Goal: Task Accomplishment & Management: Use online tool/utility

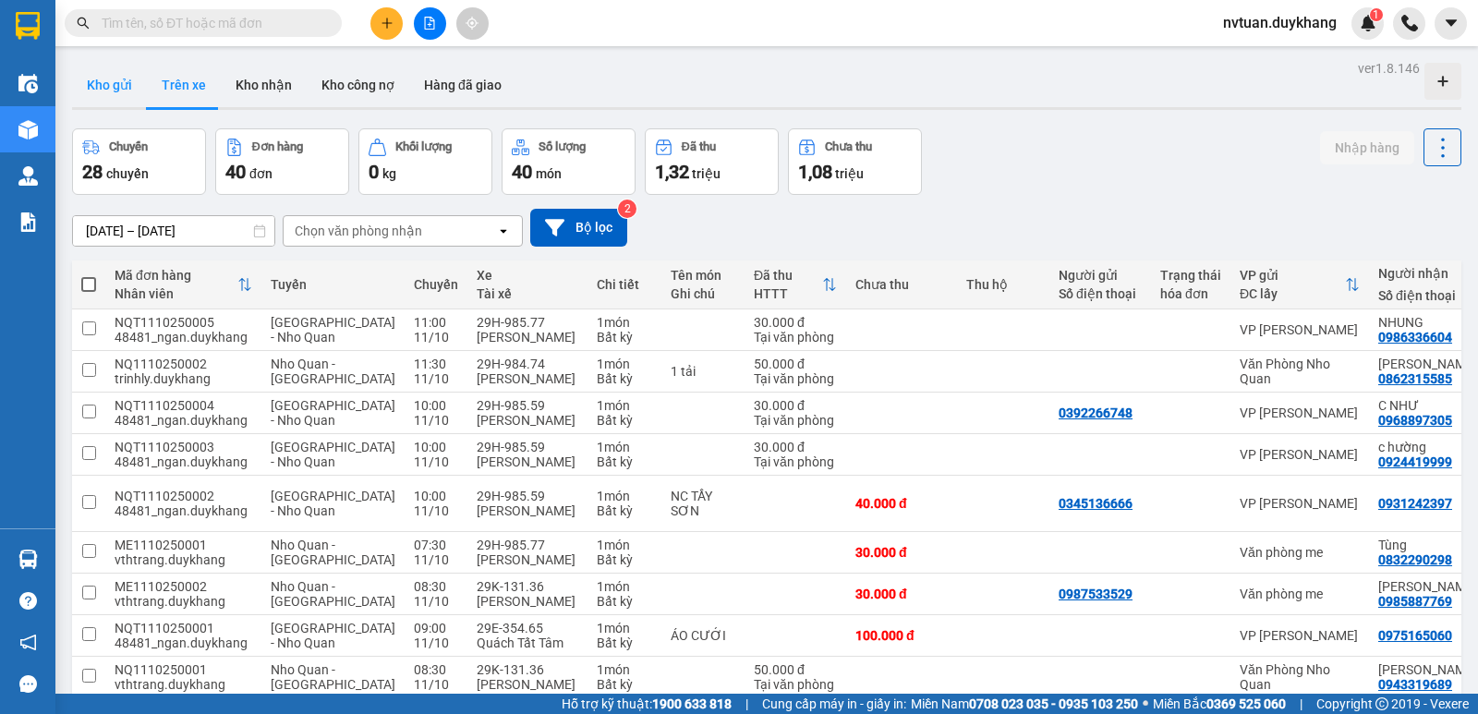
click at [141, 91] on button "Kho gửi" at bounding box center [109, 85] width 75 height 44
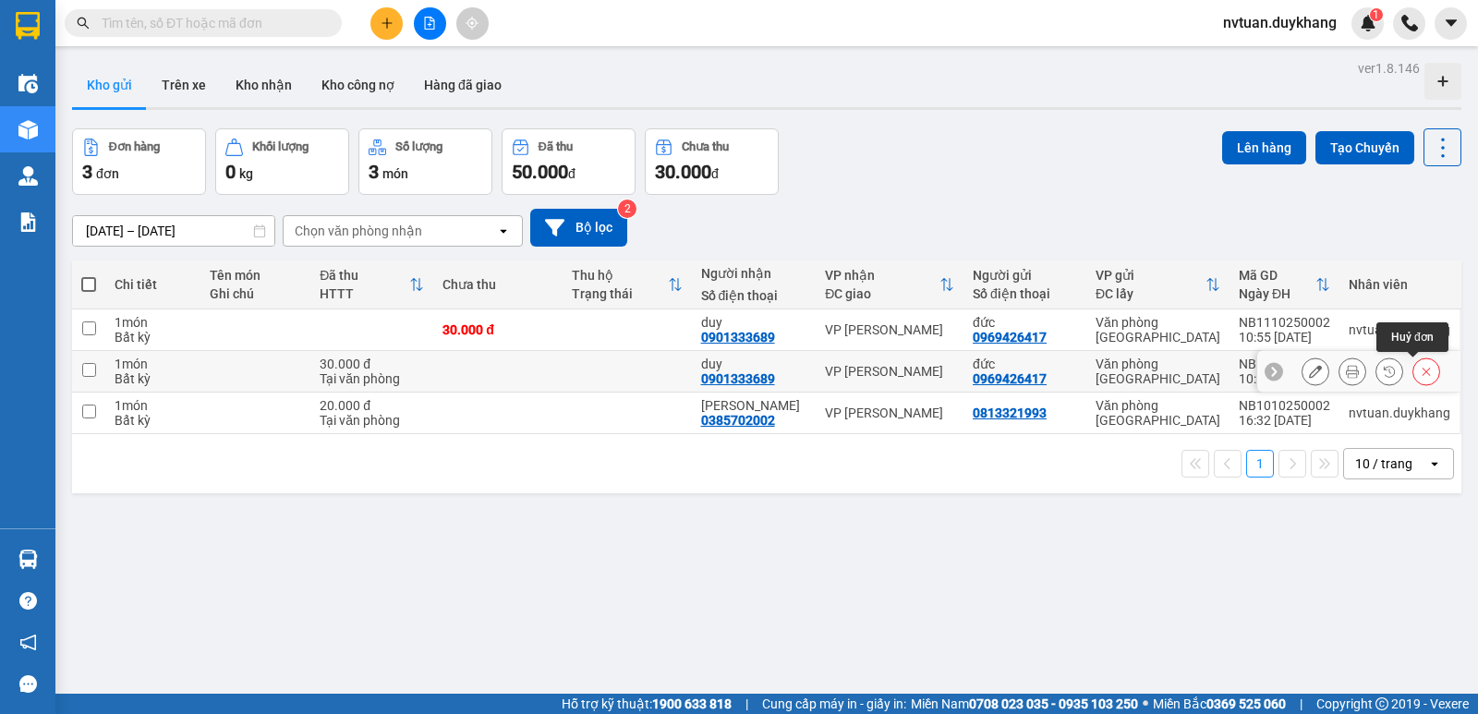
click at [1420, 373] on icon at bounding box center [1426, 371] width 13 height 13
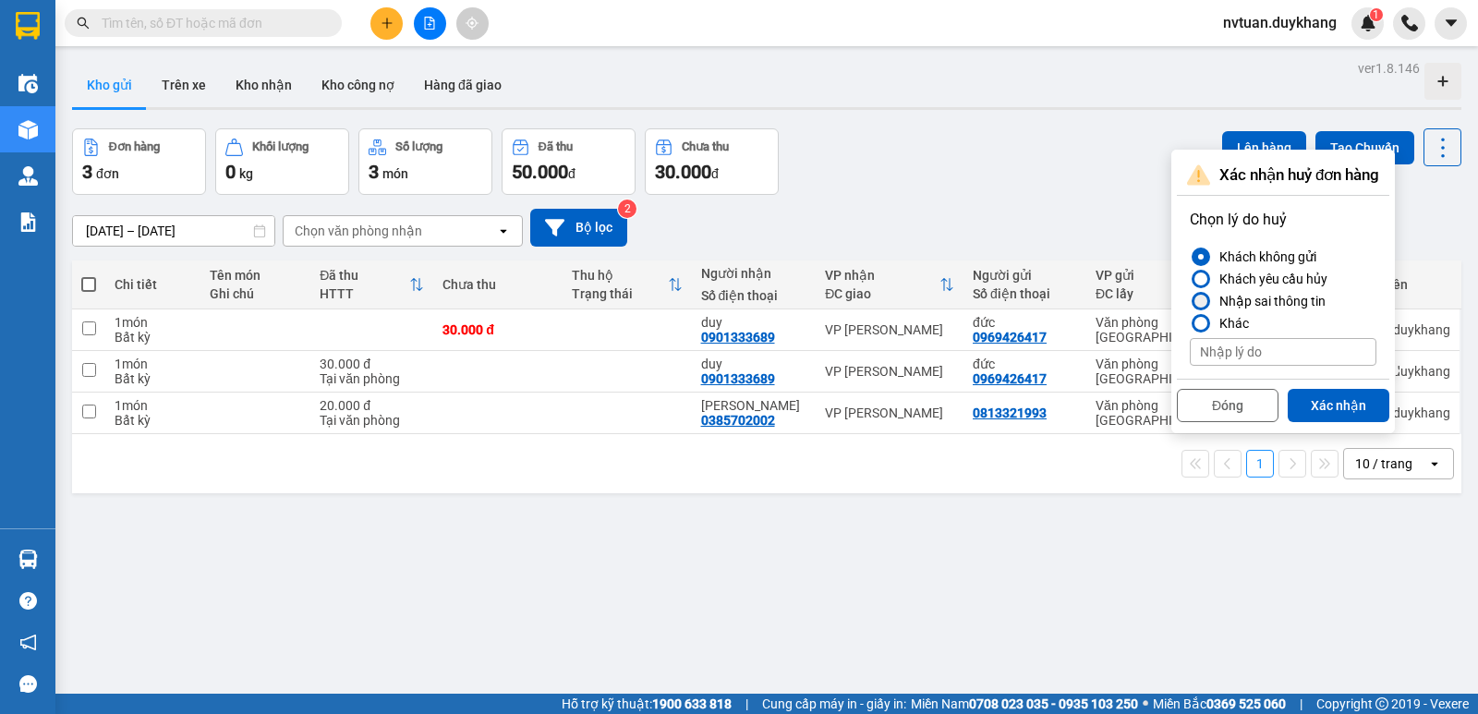
click at [1200, 299] on div at bounding box center [1201, 301] width 13 height 13
click at [1190, 301] on input "Nhập sai thông tin" at bounding box center [1190, 301] width 0 height 0
click at [1341, 417] on button "Xác nhận" at bounding box center [1339, 405] width 102 height 33
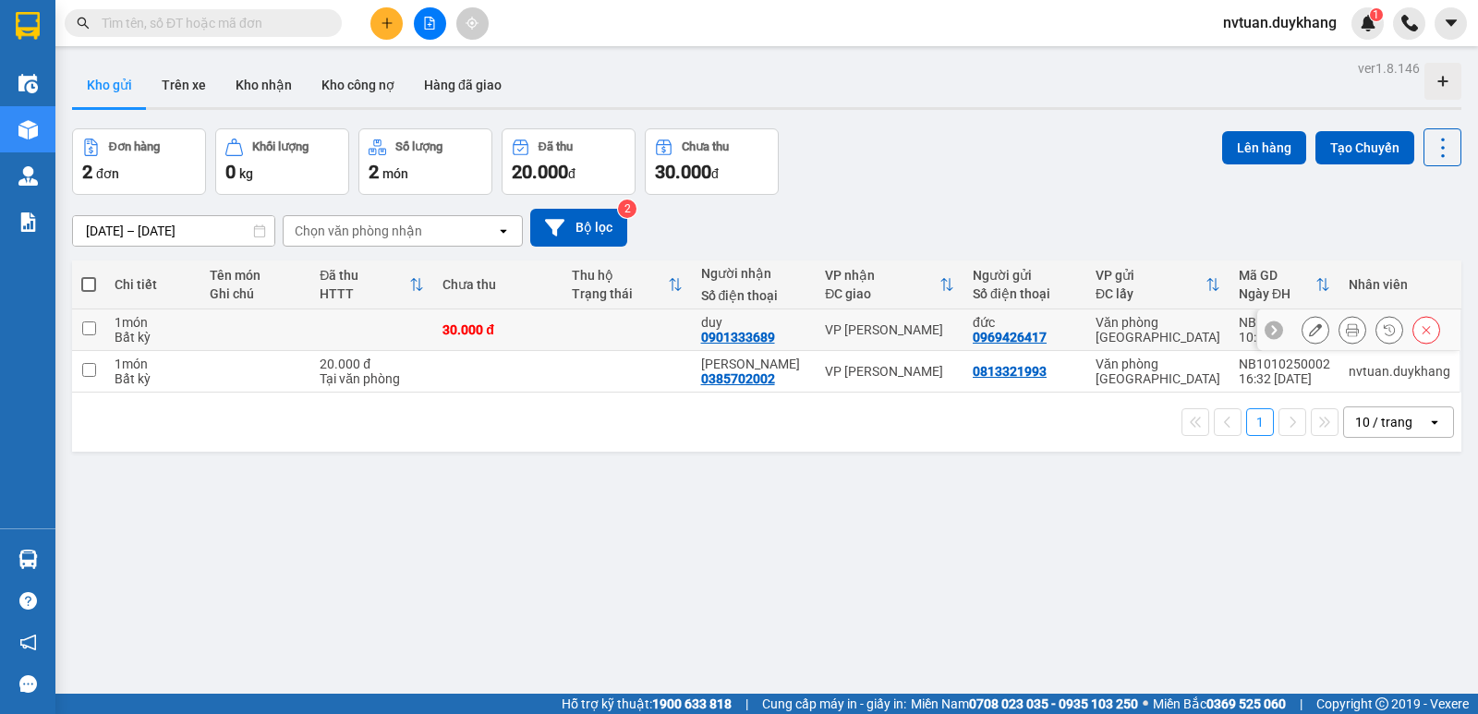
click at [94, 329] on input "checkbox" at bounding box center [89, 329] width 14 height 14
checkbox input "true"
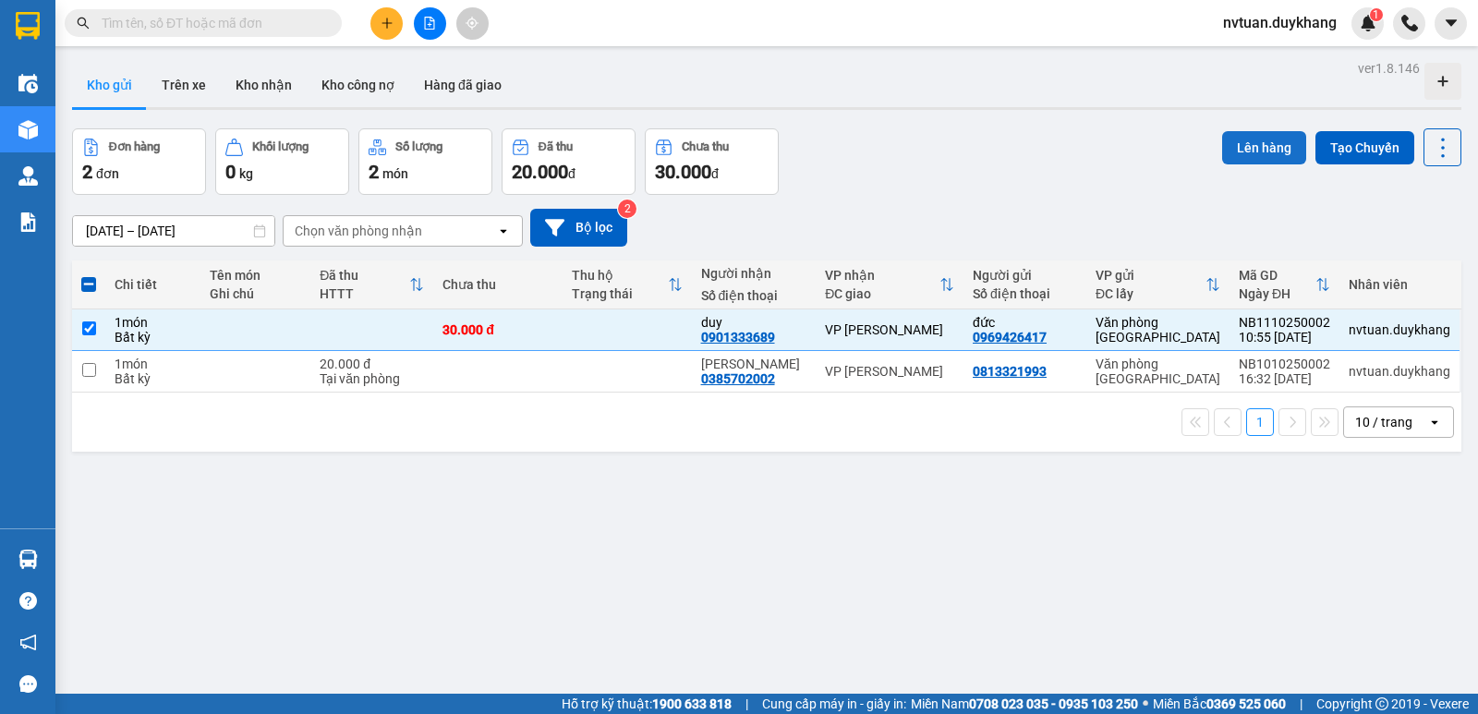
click at [1245, 160] on button "Lên hàng" at bounding box center [1264, 147] width 84 height 33
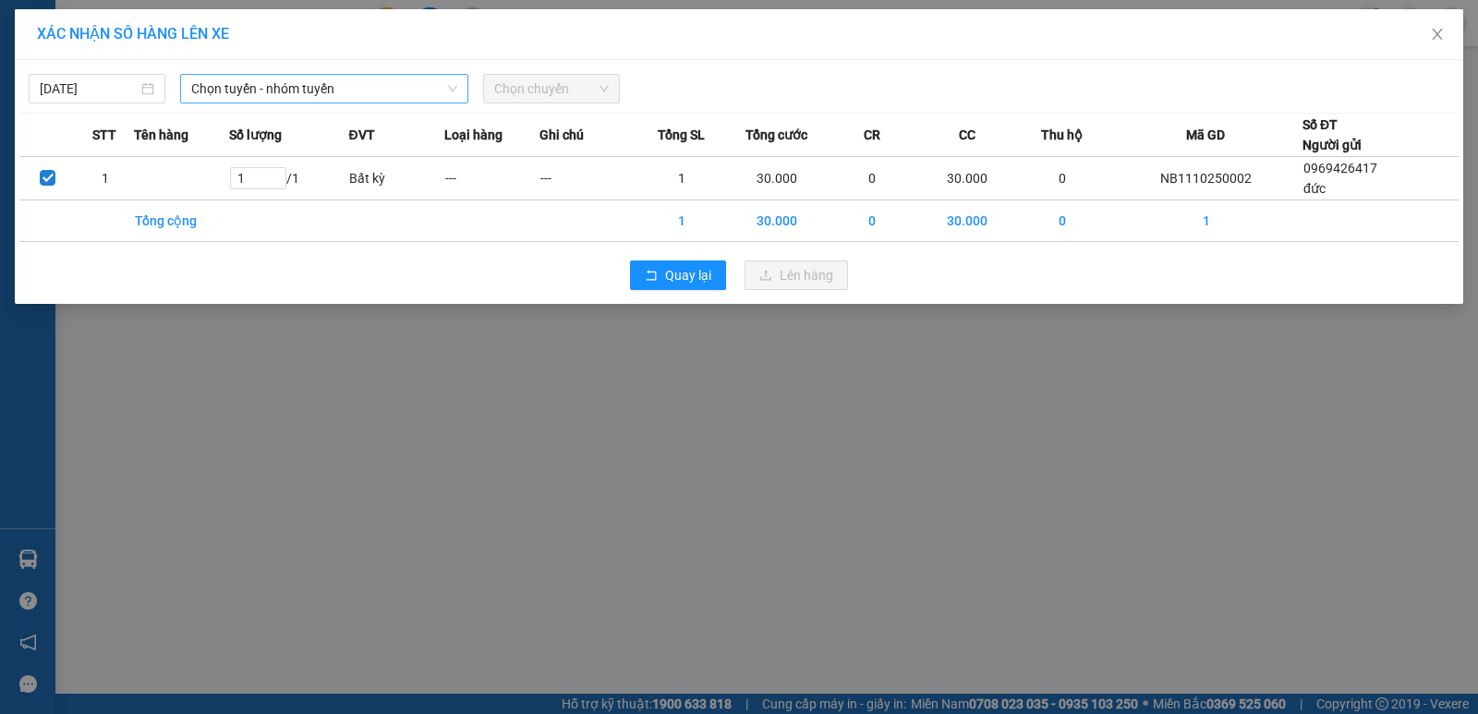
click at [265, 91] on span "Chọn tuyến - nhóm tuyến" at bounding box center [324, 89] width 266 height 28
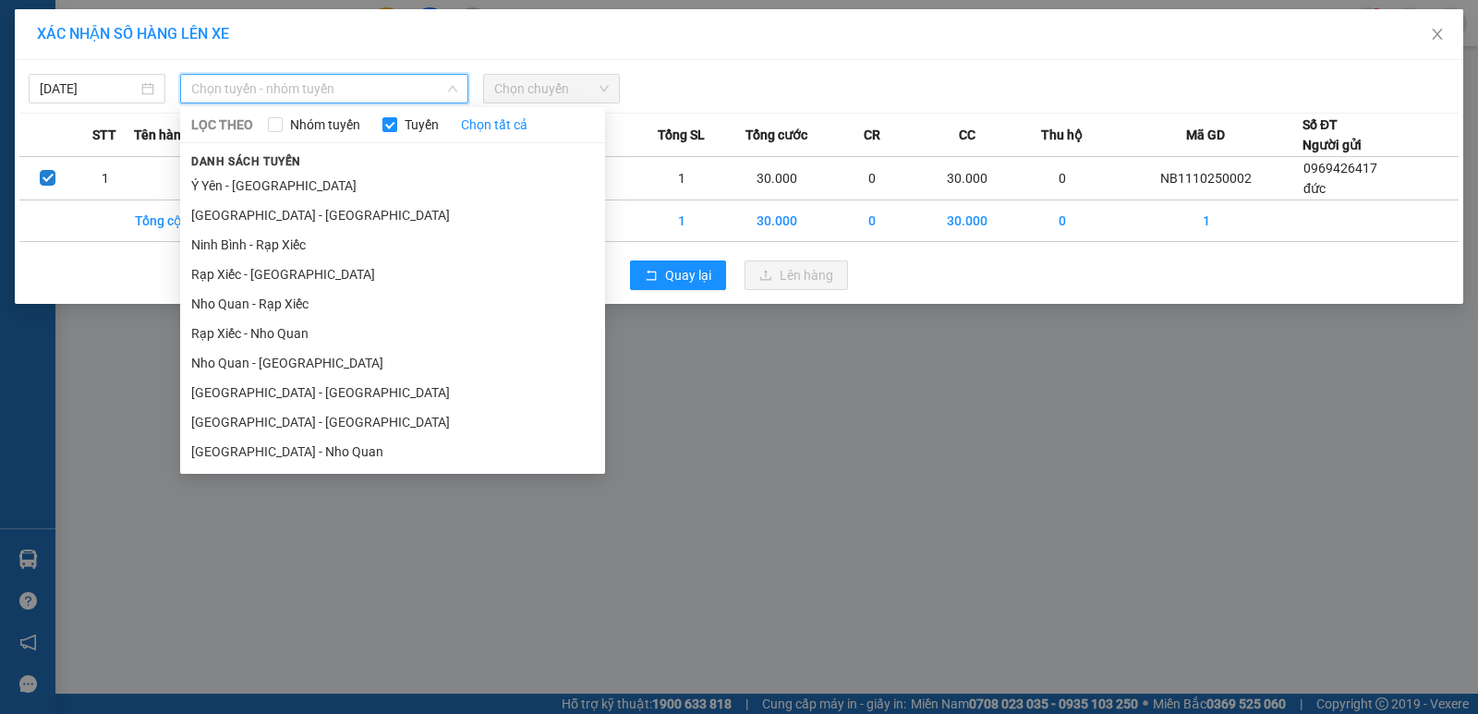
click at [242, 419] on li "[GEOGRAPHIC_DATA] - [GEOGRAPHIC_DATA]" at bounding box center [392, 422] width 425 height 30
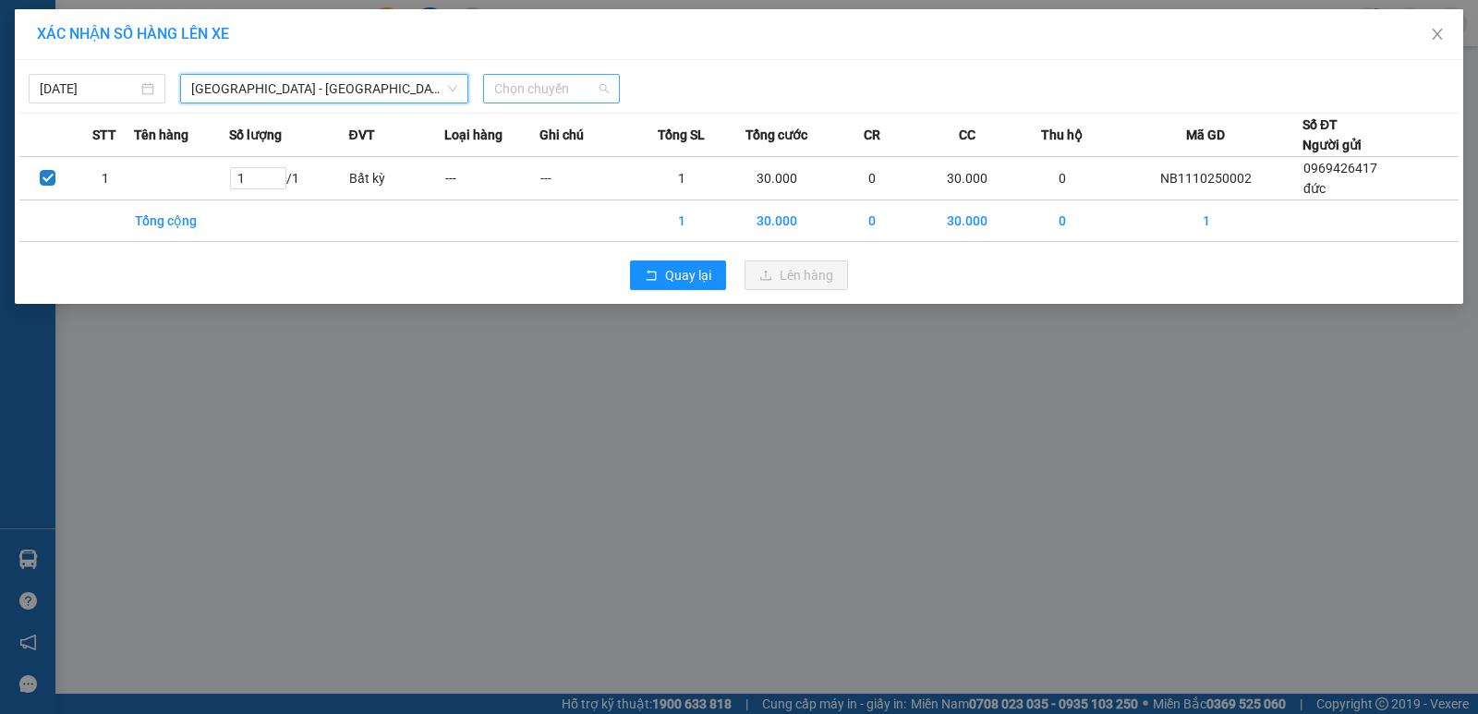
click at [501, 93] on span "Chọn chuyến" at bounding box center [551, 89] width 115 height 28
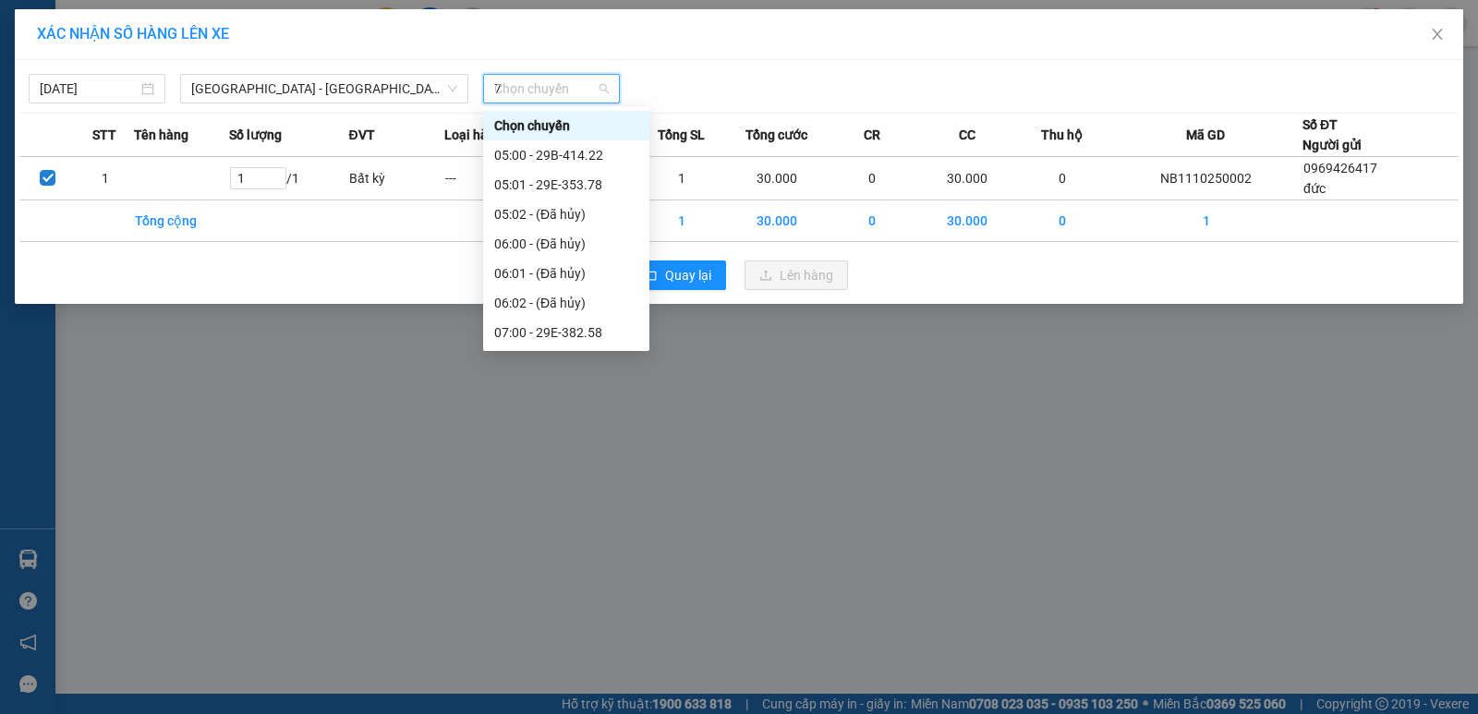
type input "78"
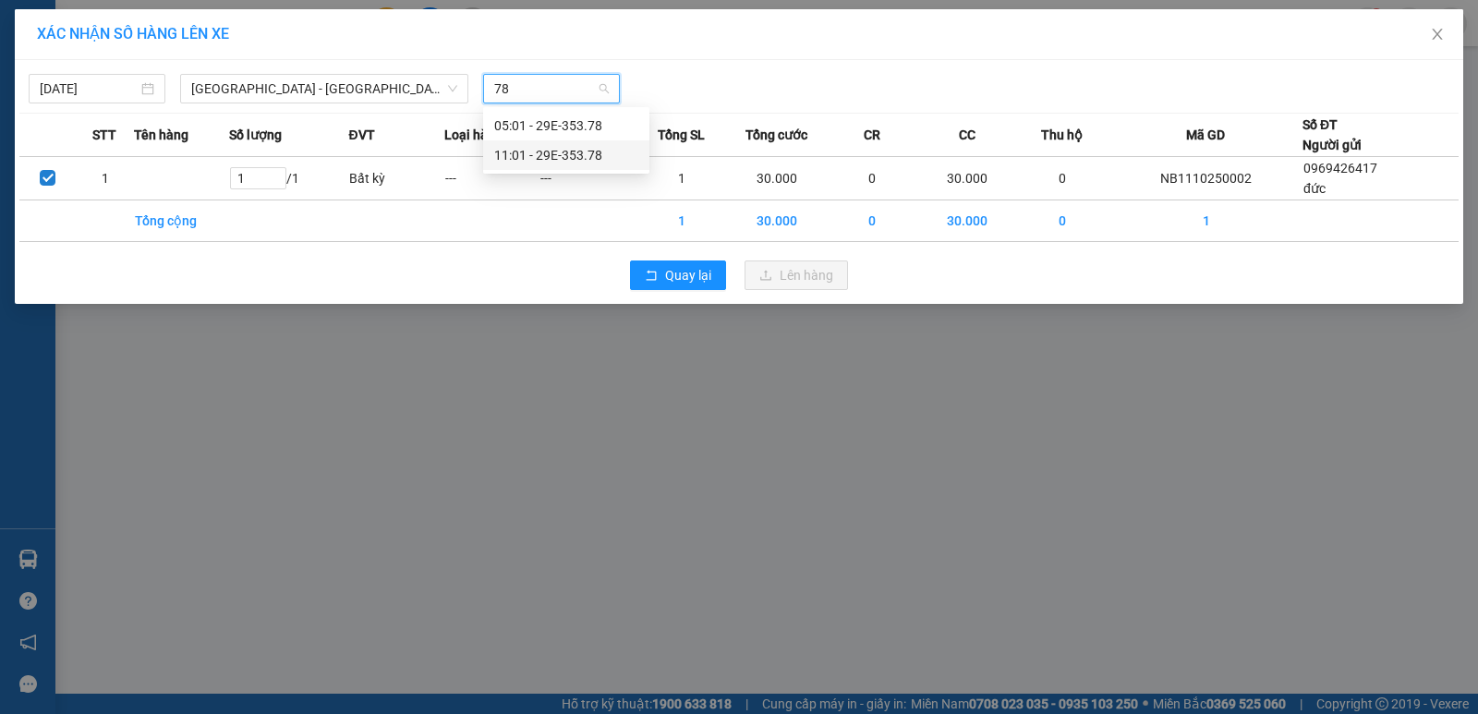
click at [571, 156] on div "11:01 - 29E-353.78" at bounding box center [566, 155] width 144 height 20
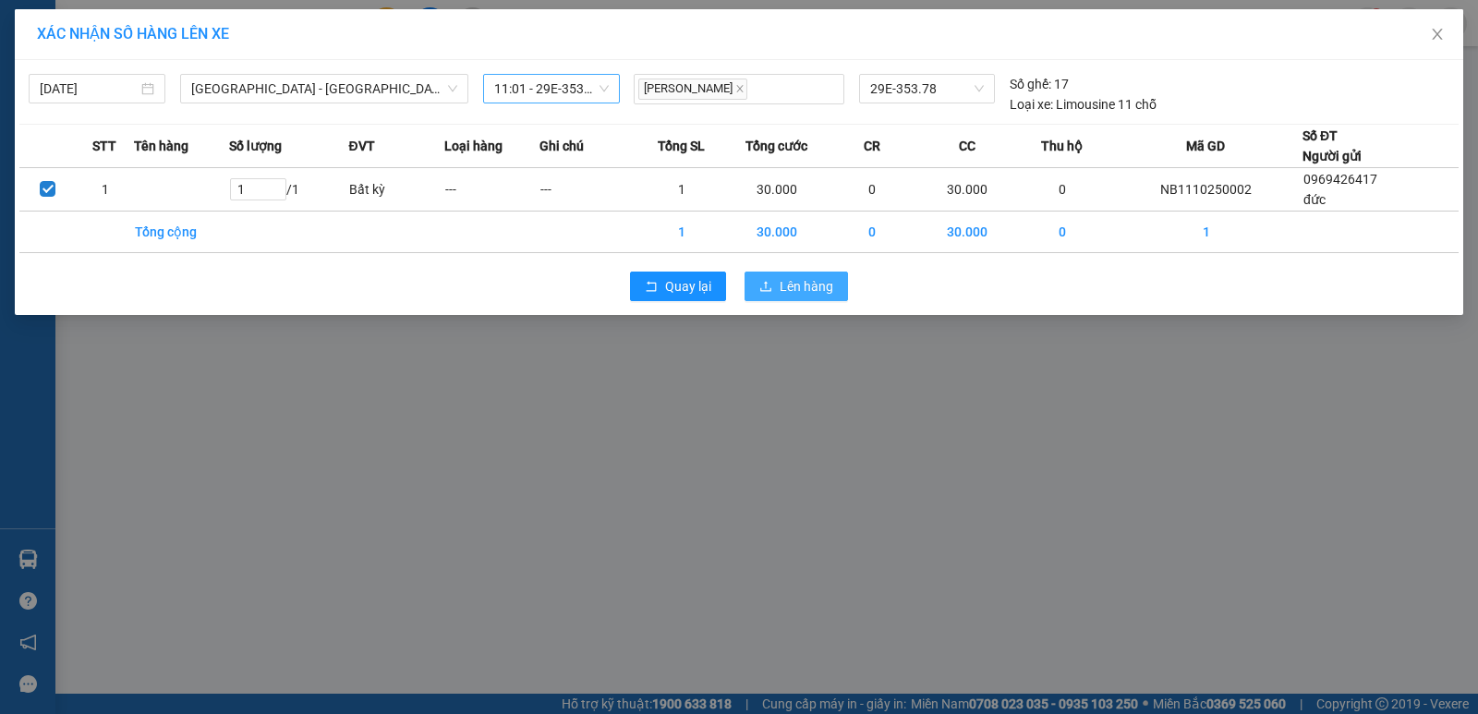
click at [801, 284] on span "Lên hàng" at bounding box center [807, 286] width 54 height 20
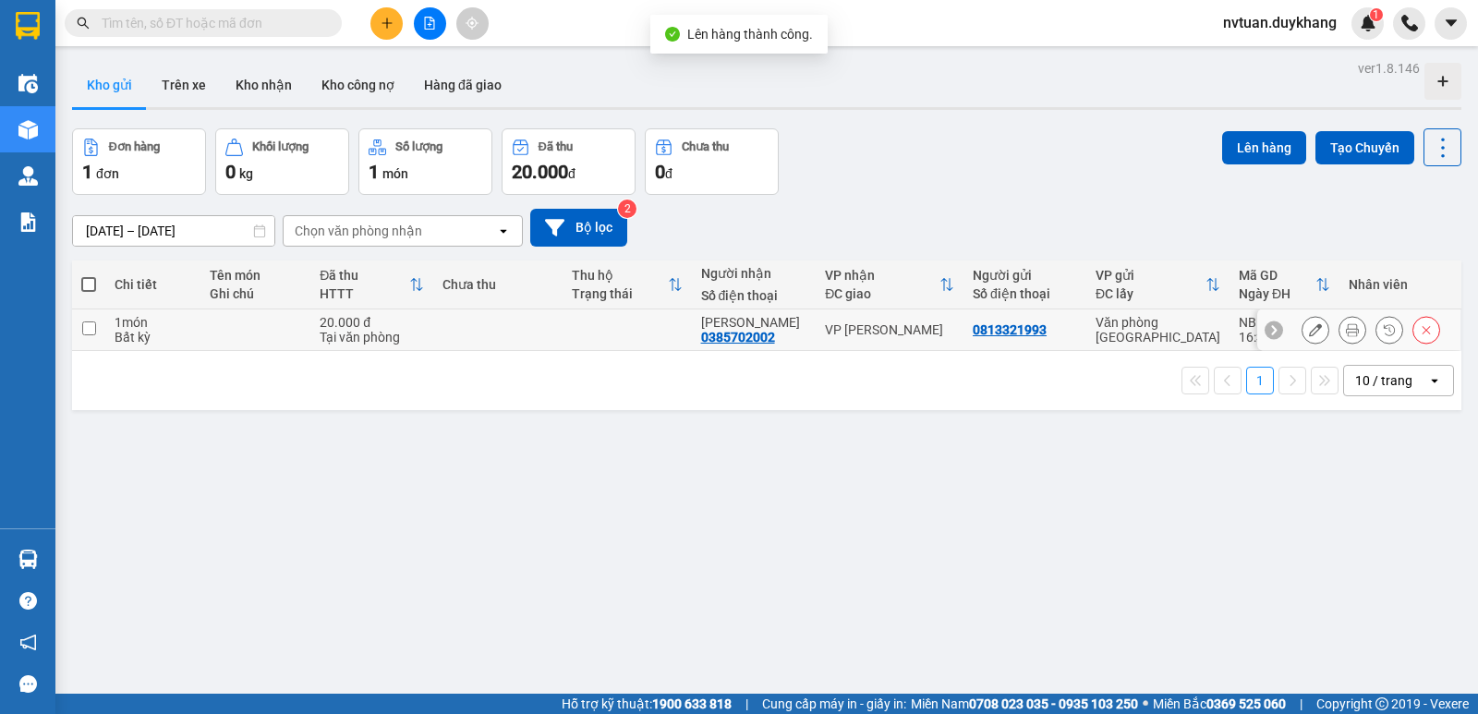
click at [91, 332] on input "checkbox" at bounding box center [89, 329] width 14 height 14
checkbox input "true"
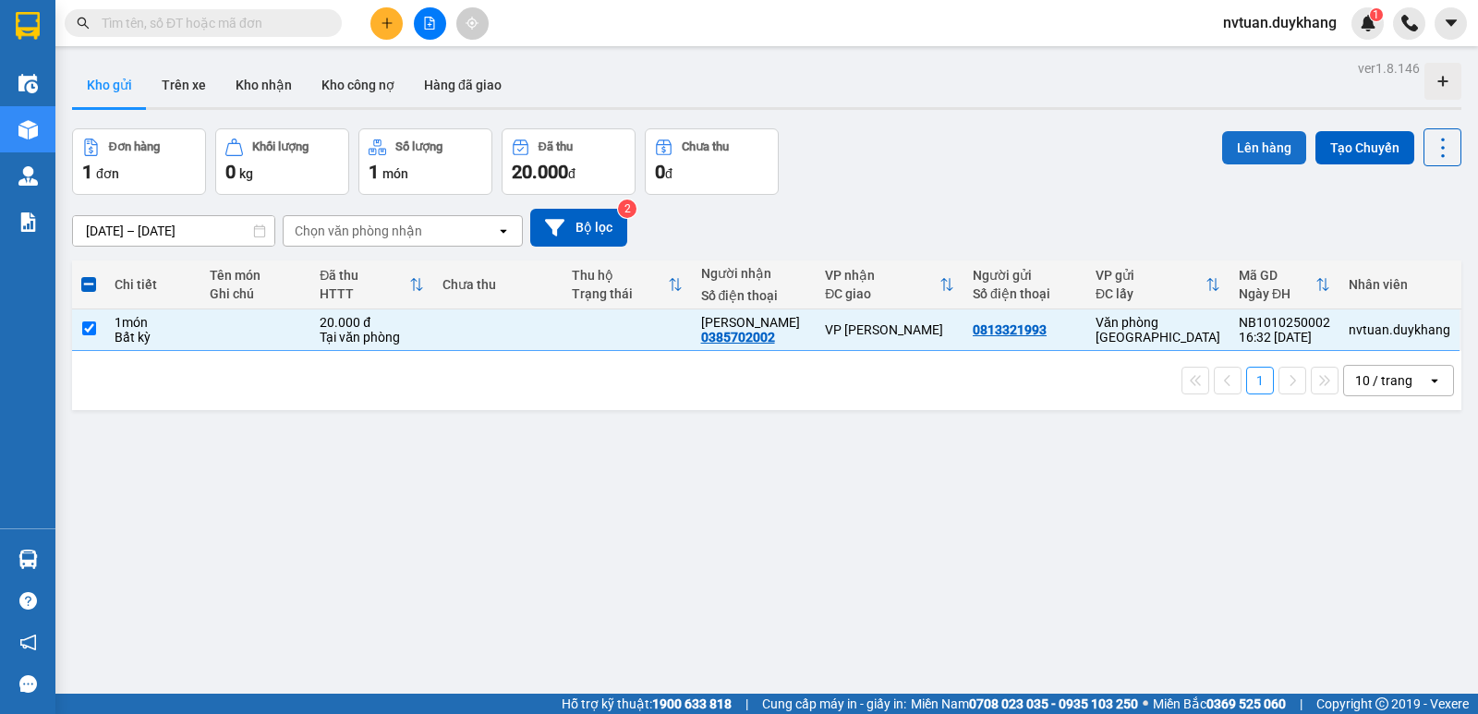
click at [1268, 155] on button "Lên hàng" at bounding box center [1264, 147] width 84 height 33
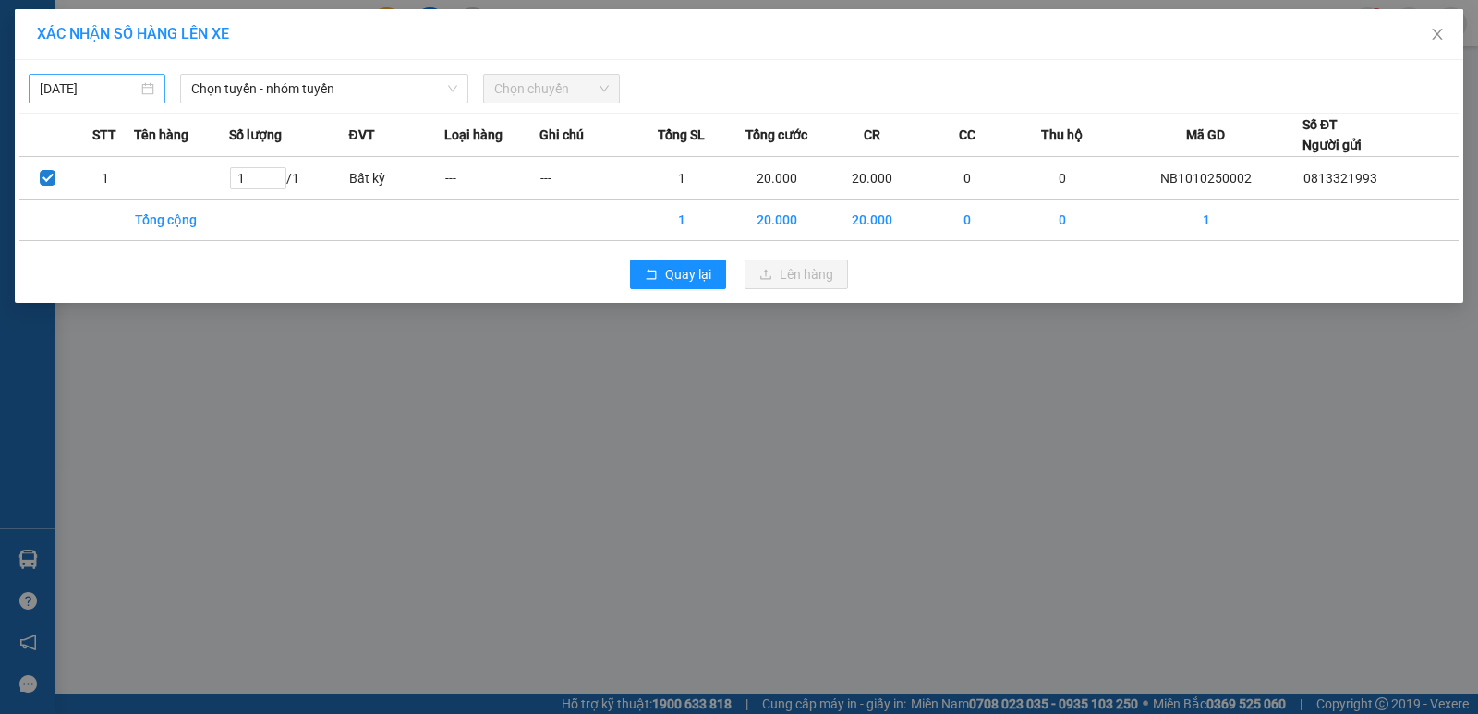
click at [77, 92] on input "[DATE]" at bounding box center [89, 89] width 98 height 20
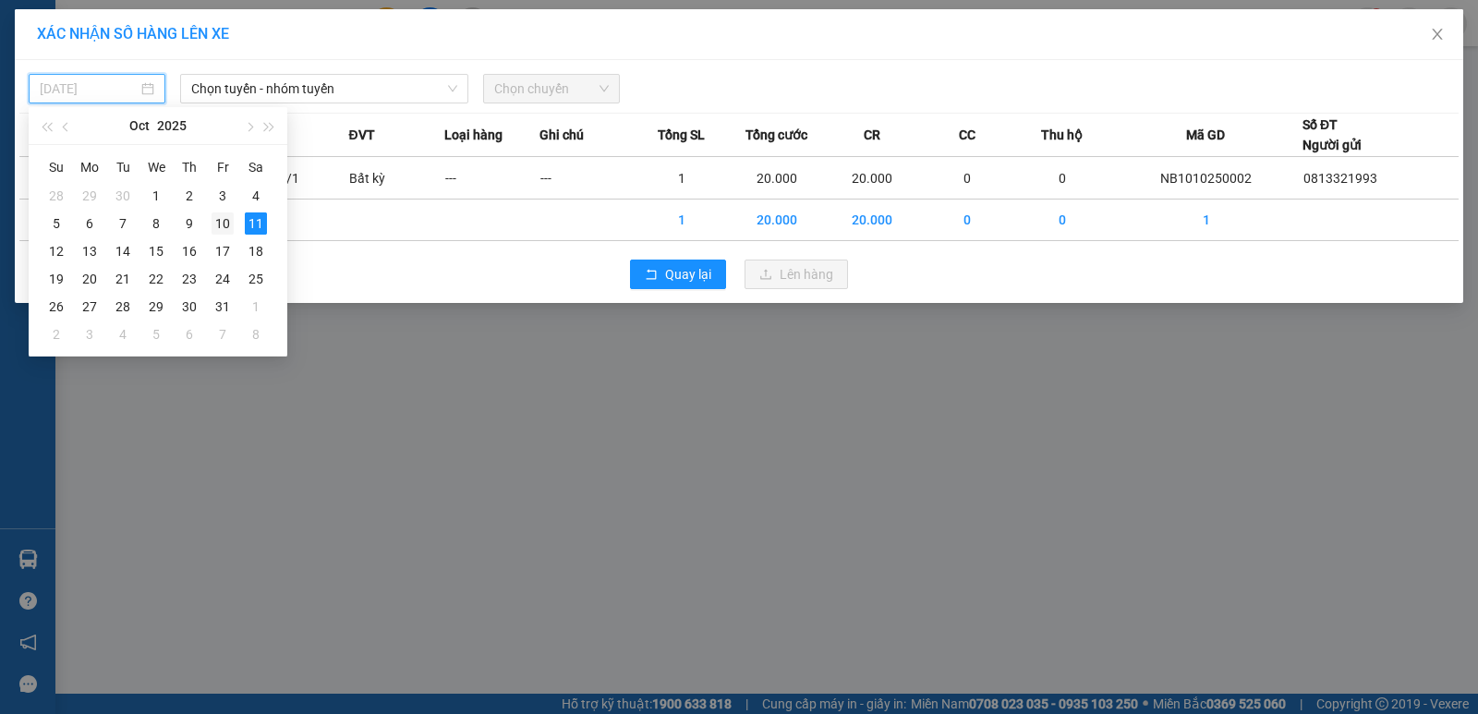
click at [214, 227] on div "10" at bounding box center [223, 223] width 22 height 22
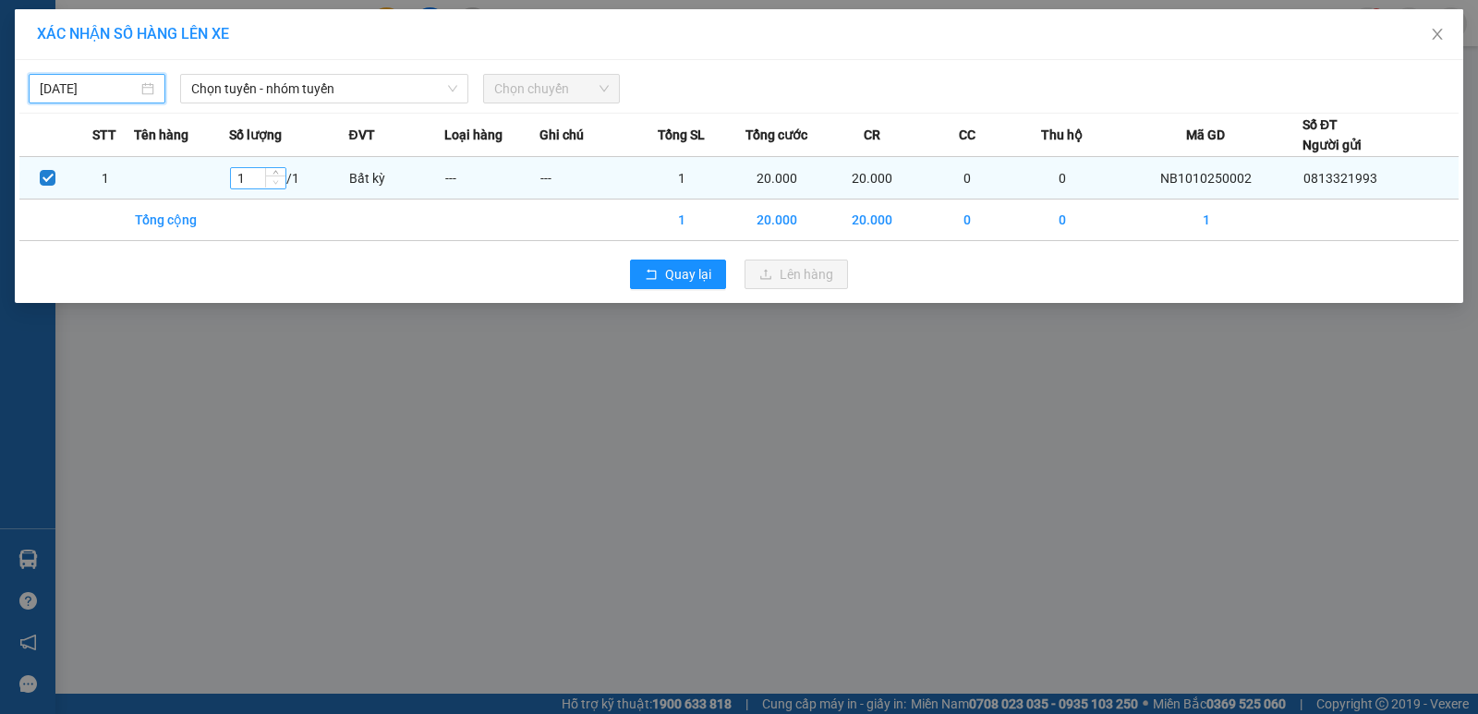
type input "[DATE]"
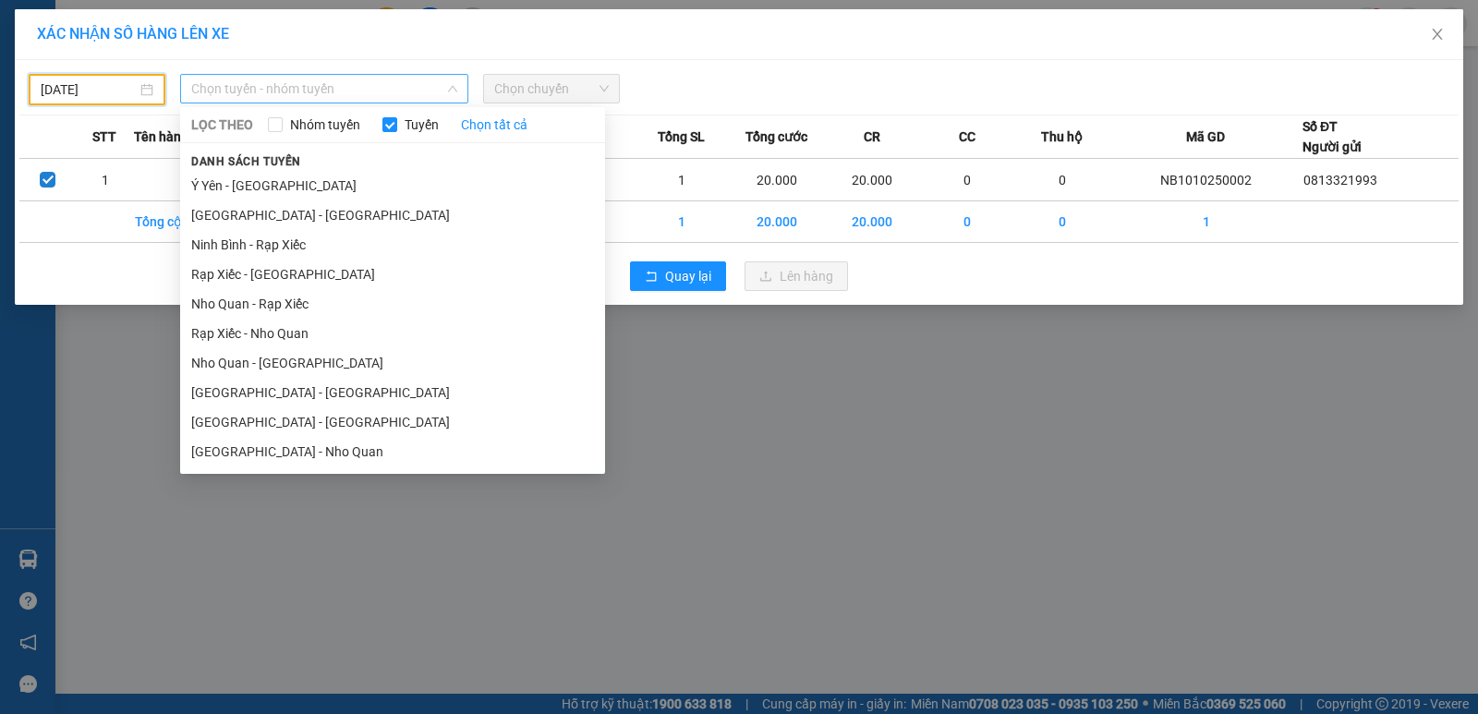
click at [311, 86] on span "Chọn tuyến - nhóm tuyến" at bounding box center [324, 89] width 266 height 28
click at [242, 420] on li "[GEOGRAPHIC_DATA] - [GEOGRAPHIC_DATA]" at bounding box center [392, 422] width 425 height 30
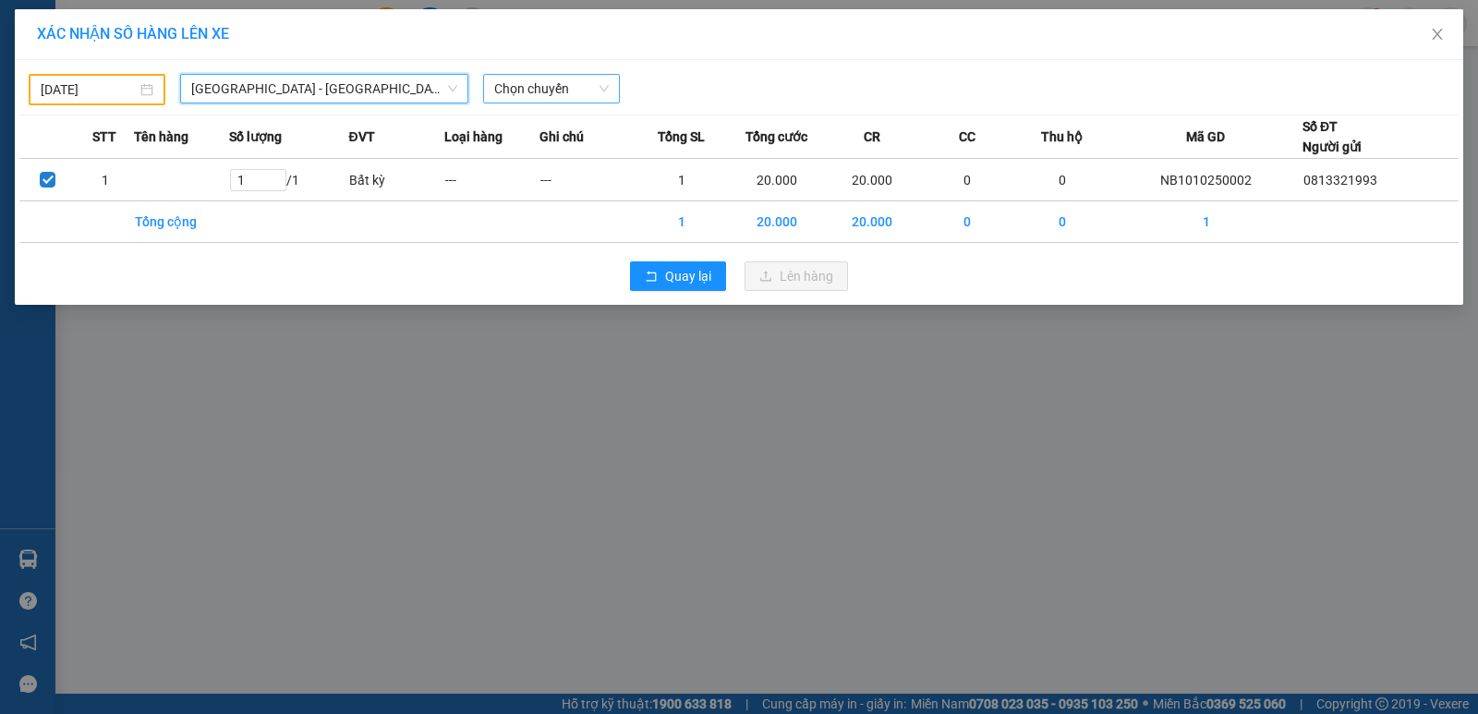
click at [511, 84] on span "Chọn chuyến" at bounding box center [551, 89] width 115 height 28
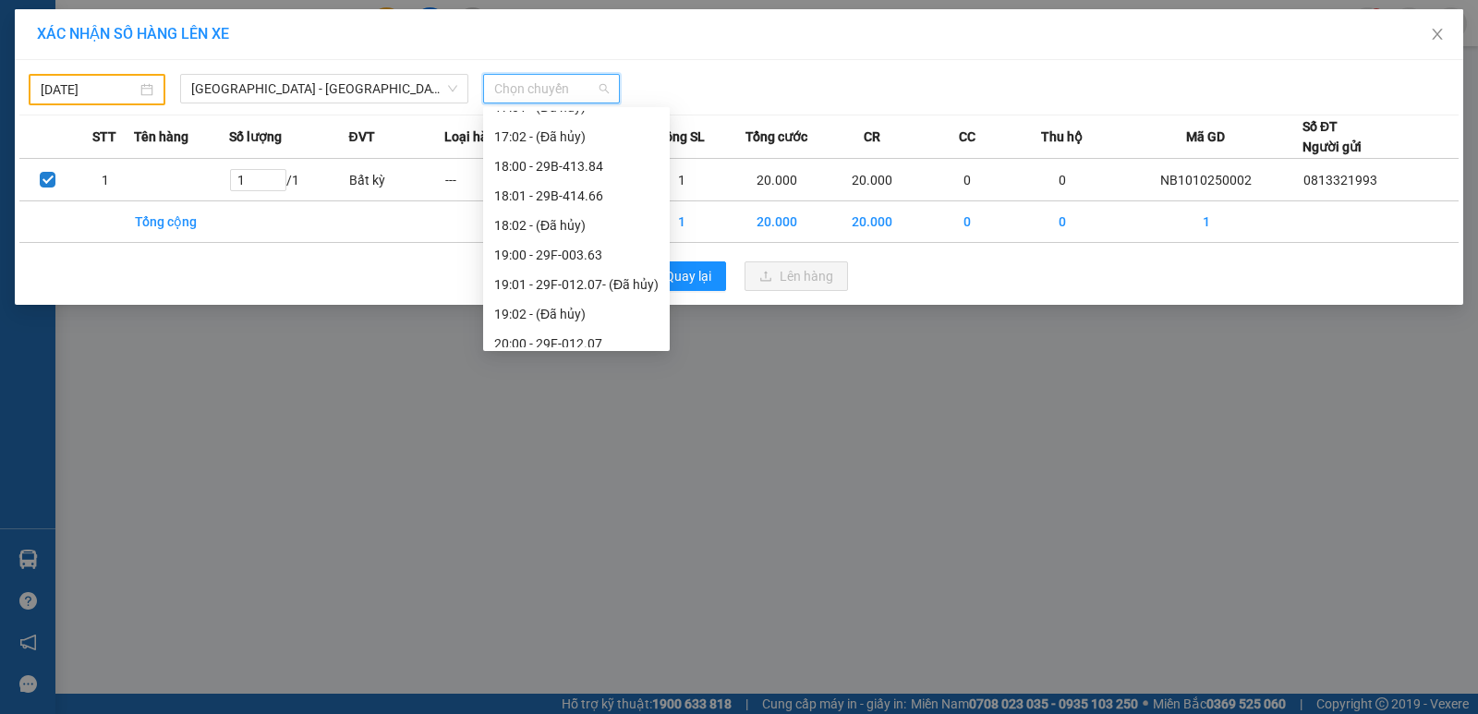
scroll to position [1109, 0]
click at [574, 175] on div "17:00 - 29E-382.58" at bounding box center [576, 170] width 164 height 20
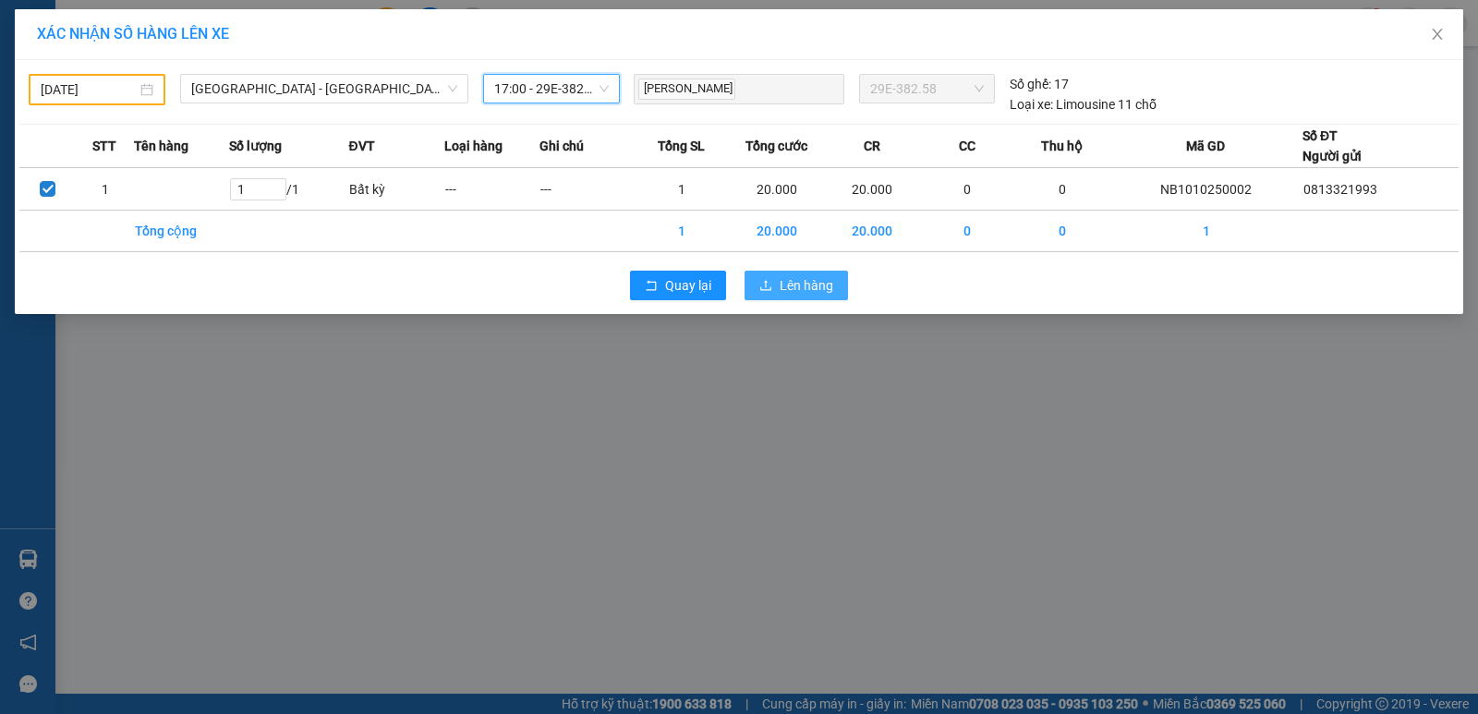
click at [827, 284] on span "Lên hàng" at bounding box center [807, 285] width 54 height 20
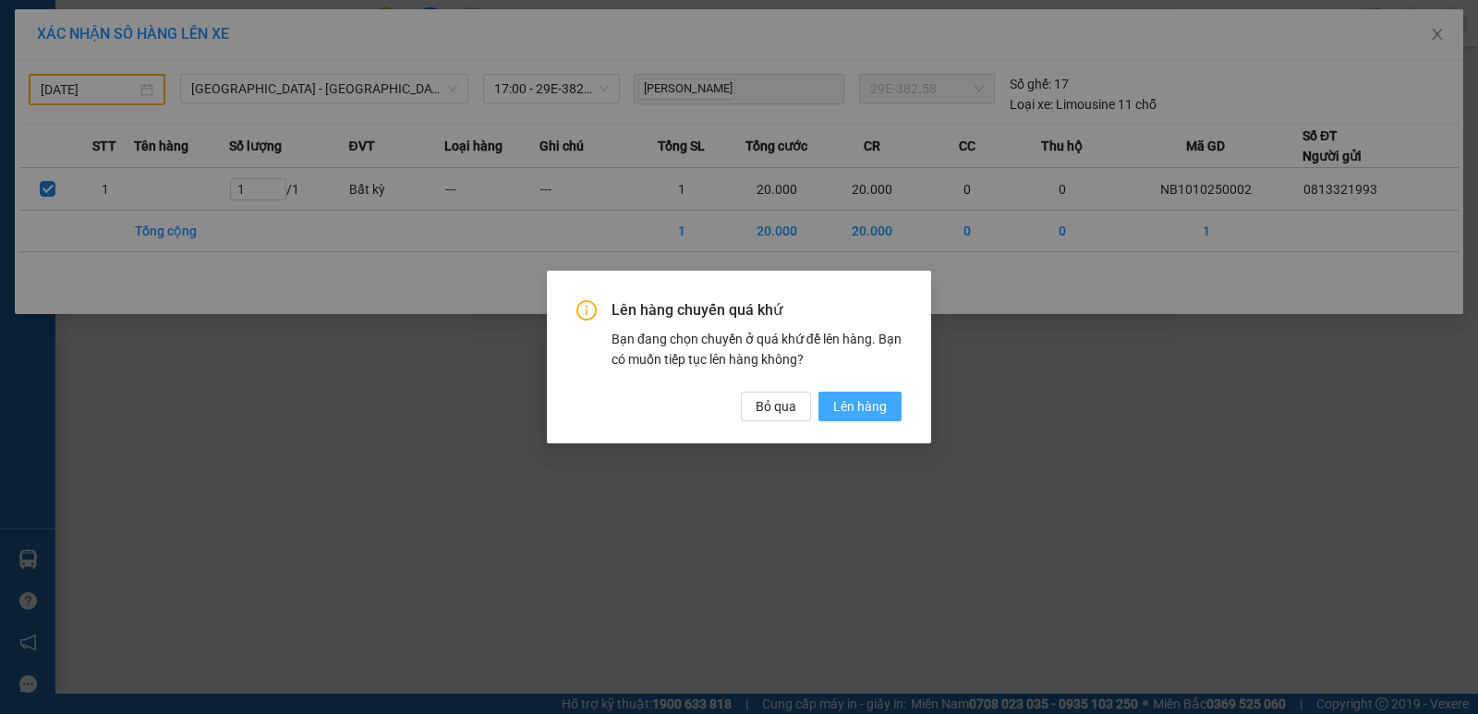
click at [853, 394] on button "Lên hàng" at bounding box center [860, 407] width 83 height 30
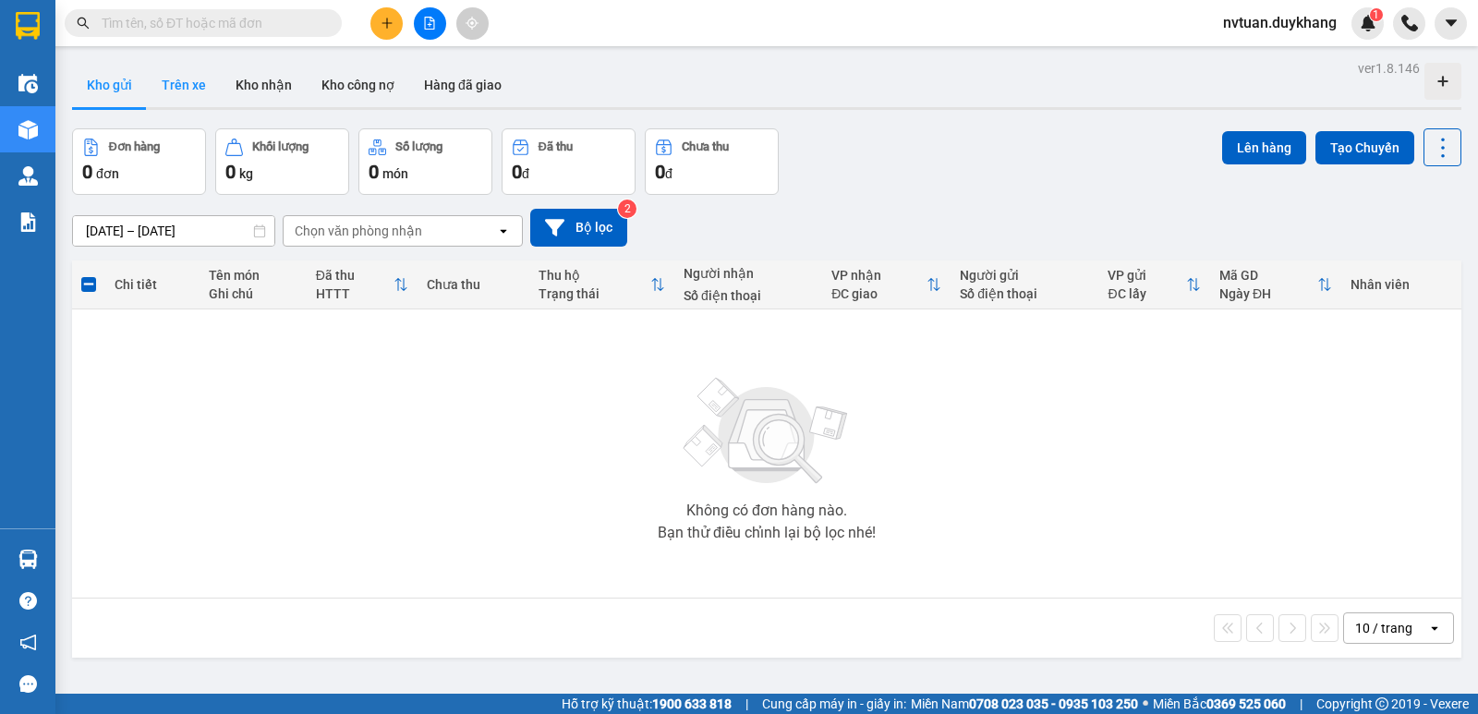
click at [199, 90] on button "Trên xe" at bounding box center [184, 85] width 74 height 44
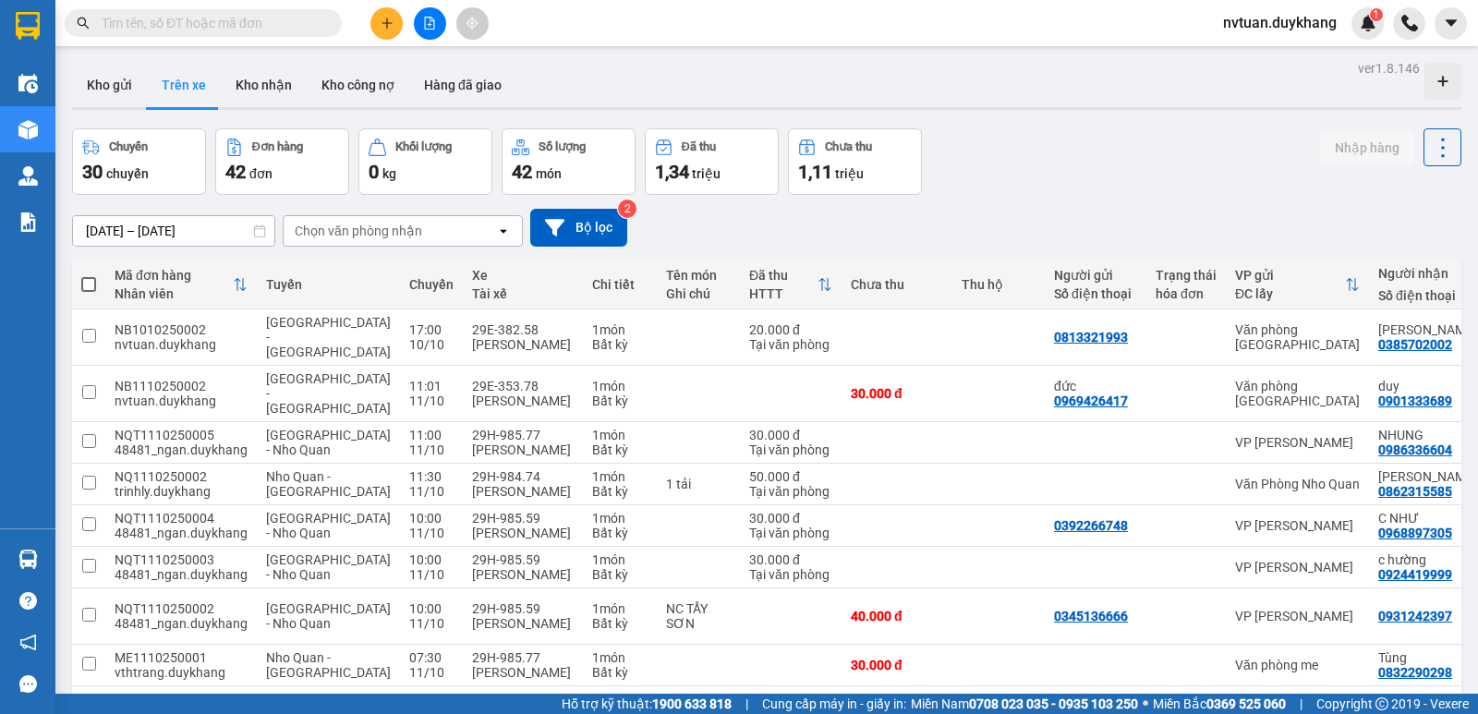
click at [348, 226] on div "Chọn văn phòng nhận" at bounding box center [358, 231] width 127 height 18
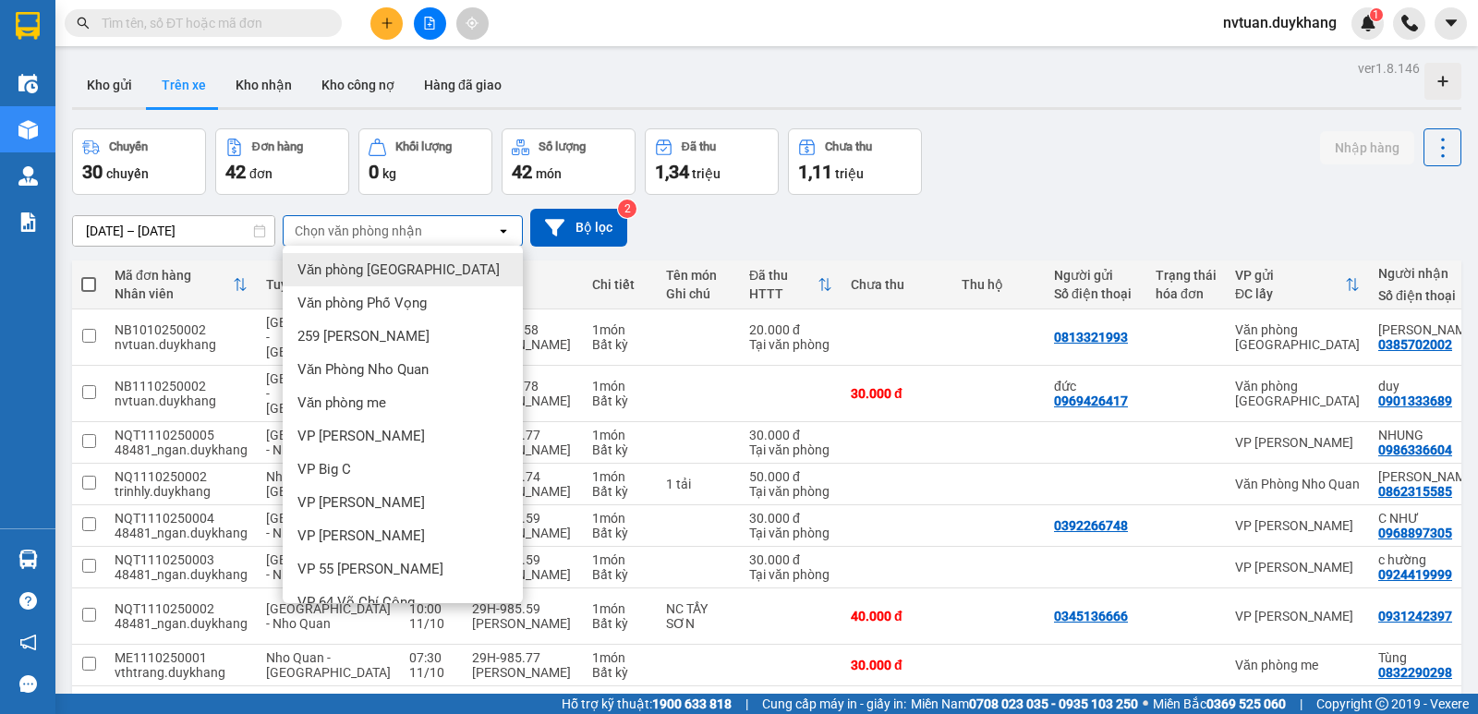
click at [373, 268] on span "Văn phòng [GEOGRAPHIC_DATA]" at bounding box center [398, 270] width 202 height 18
